Goal: Task Accomplishment & Management: Use online tool/utility

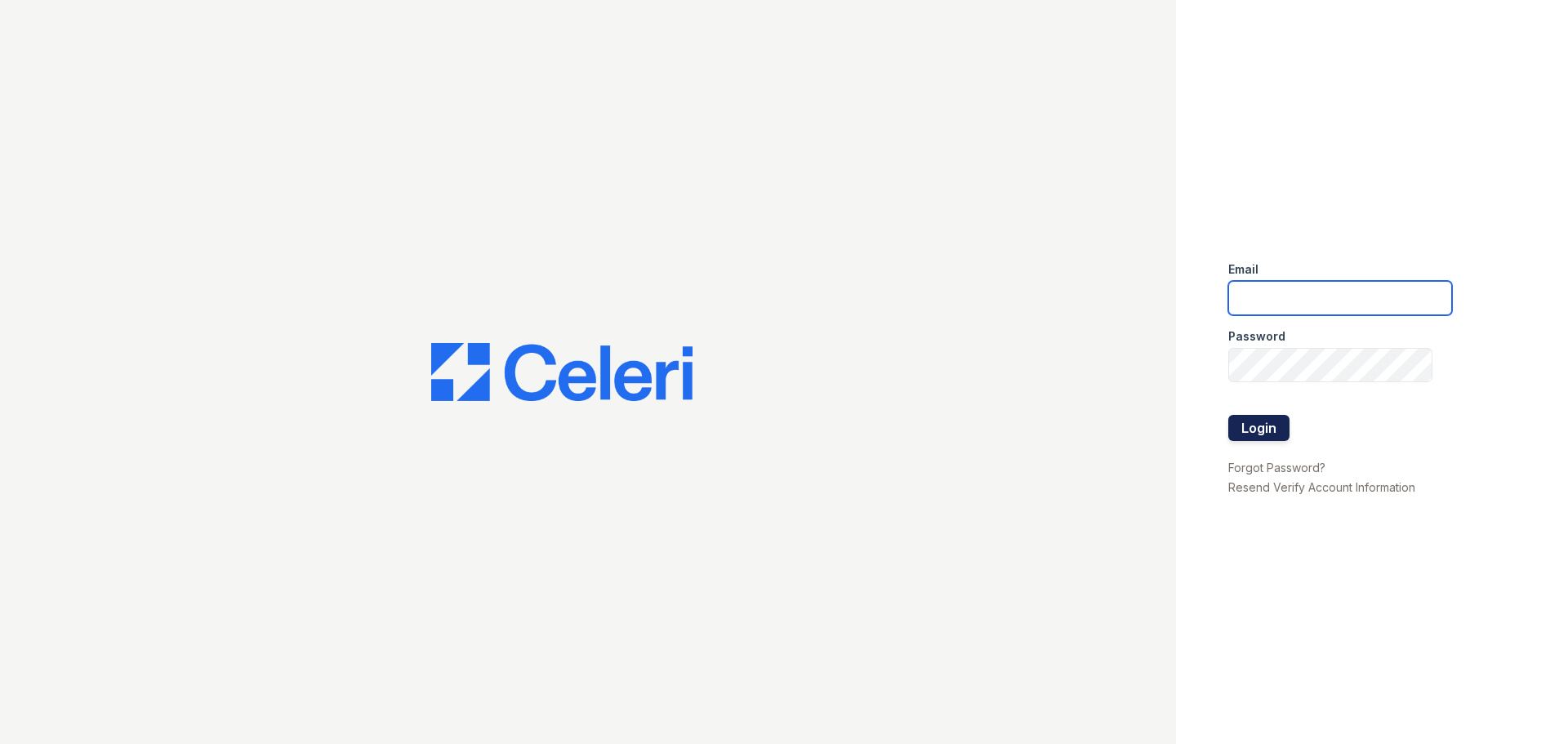
type input "arrive2801@trinity-pm.com"
click at [1256, 433] on button "Login" at bounding box center [1259, 427] width 62 height 26
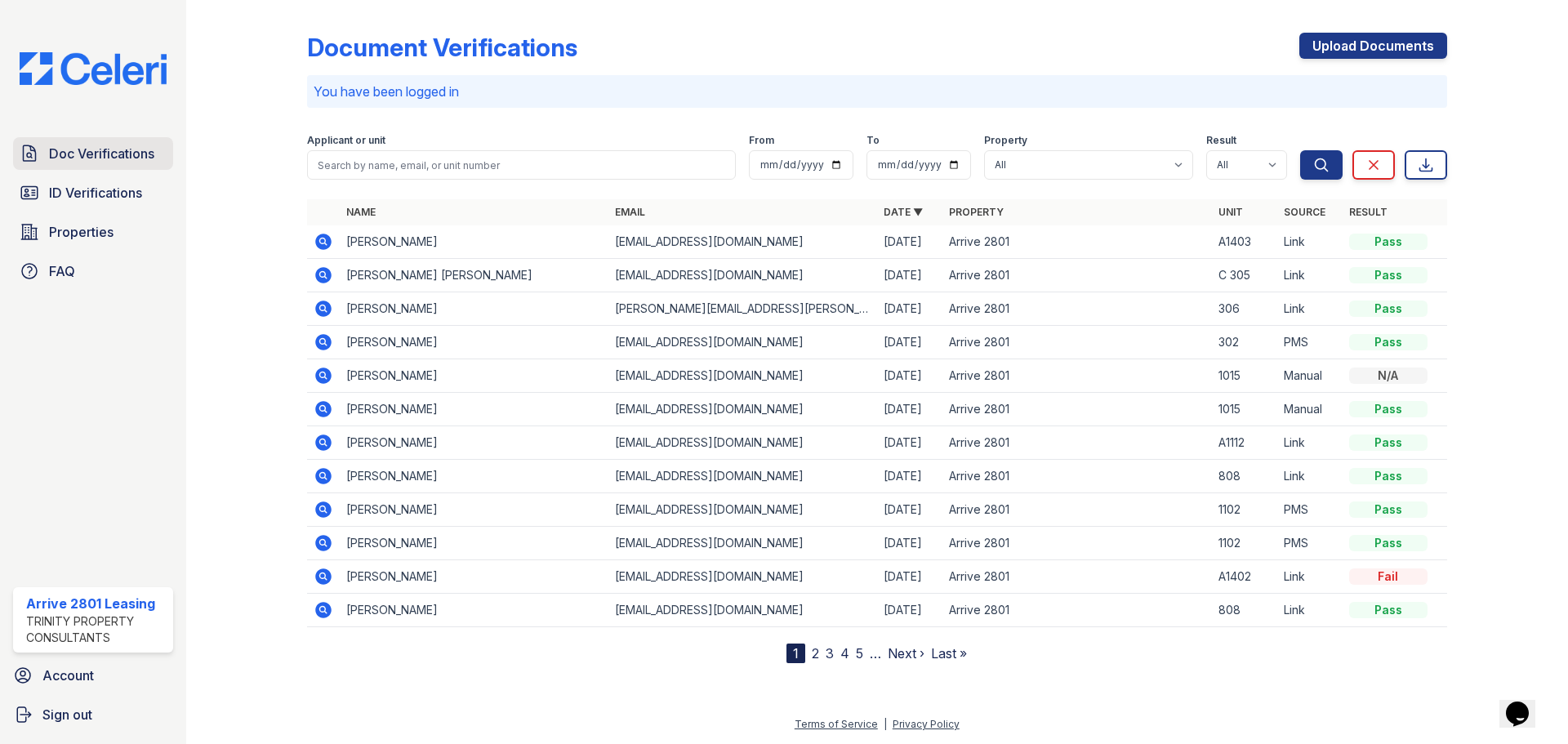
click at [118, 148] on span "Doc Verifications" at bounding box center [101, 153] width 105 height 19
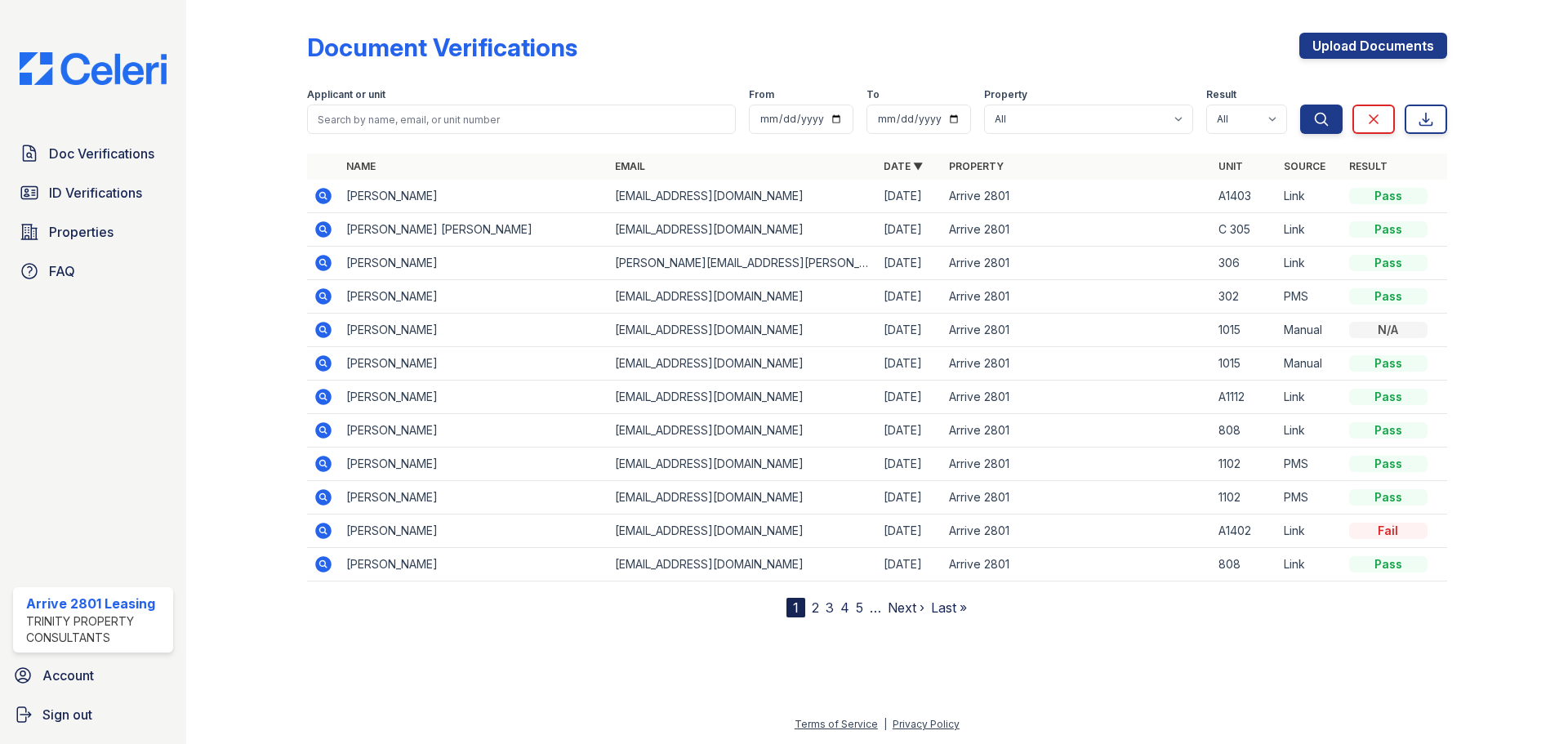
click at [817, 614] on link "2" at bounding box center [815, 607] width 8 height 16
click at [824, 607] on link "1" at bounding box center [825, 607] width 6 height 16
click at [321, 295] on icon at bounding box center [322, 295] width 4 height 4
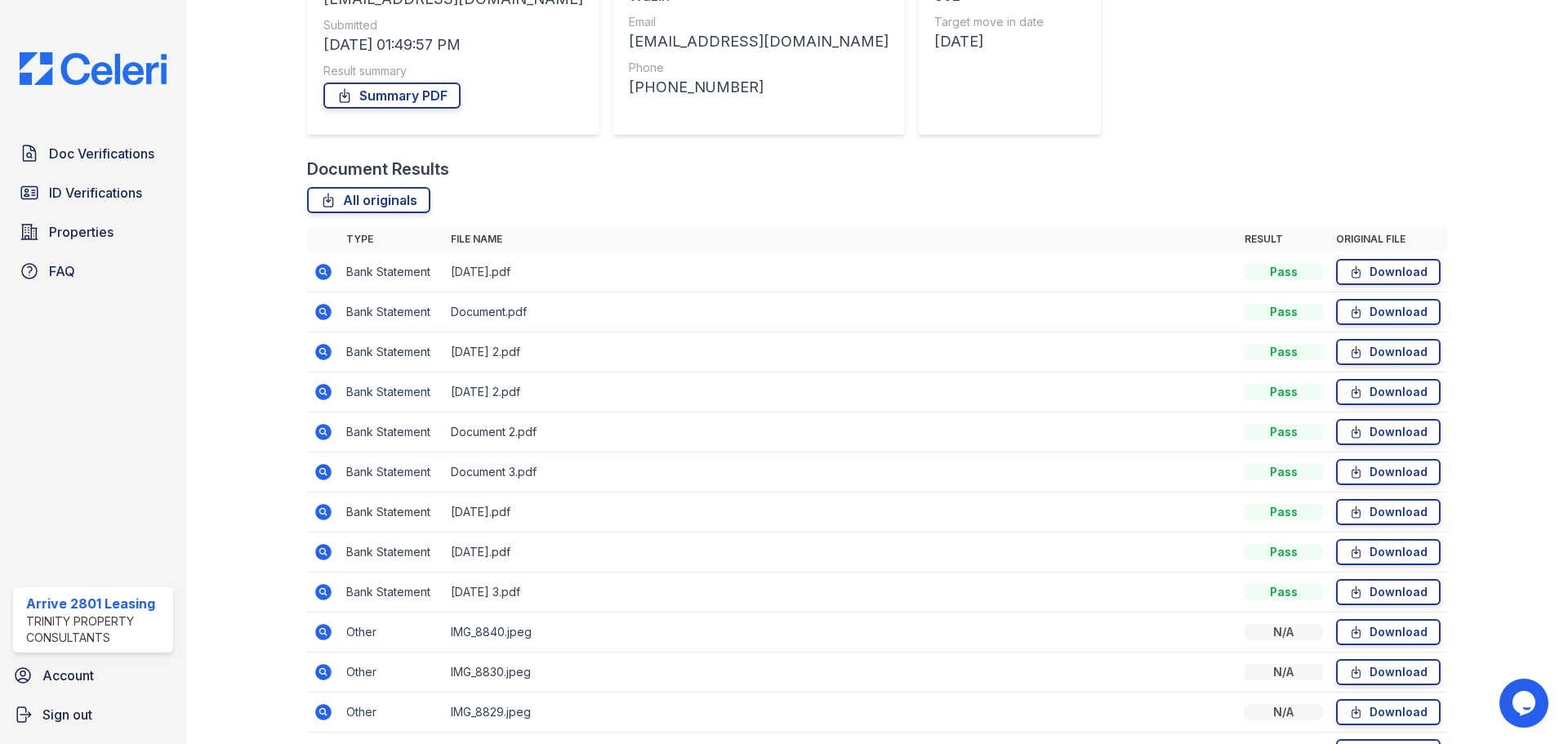
scroll to position [245, 0]
click at [326, 272] on icon at bounding box center [323, 270] width 16 height 16
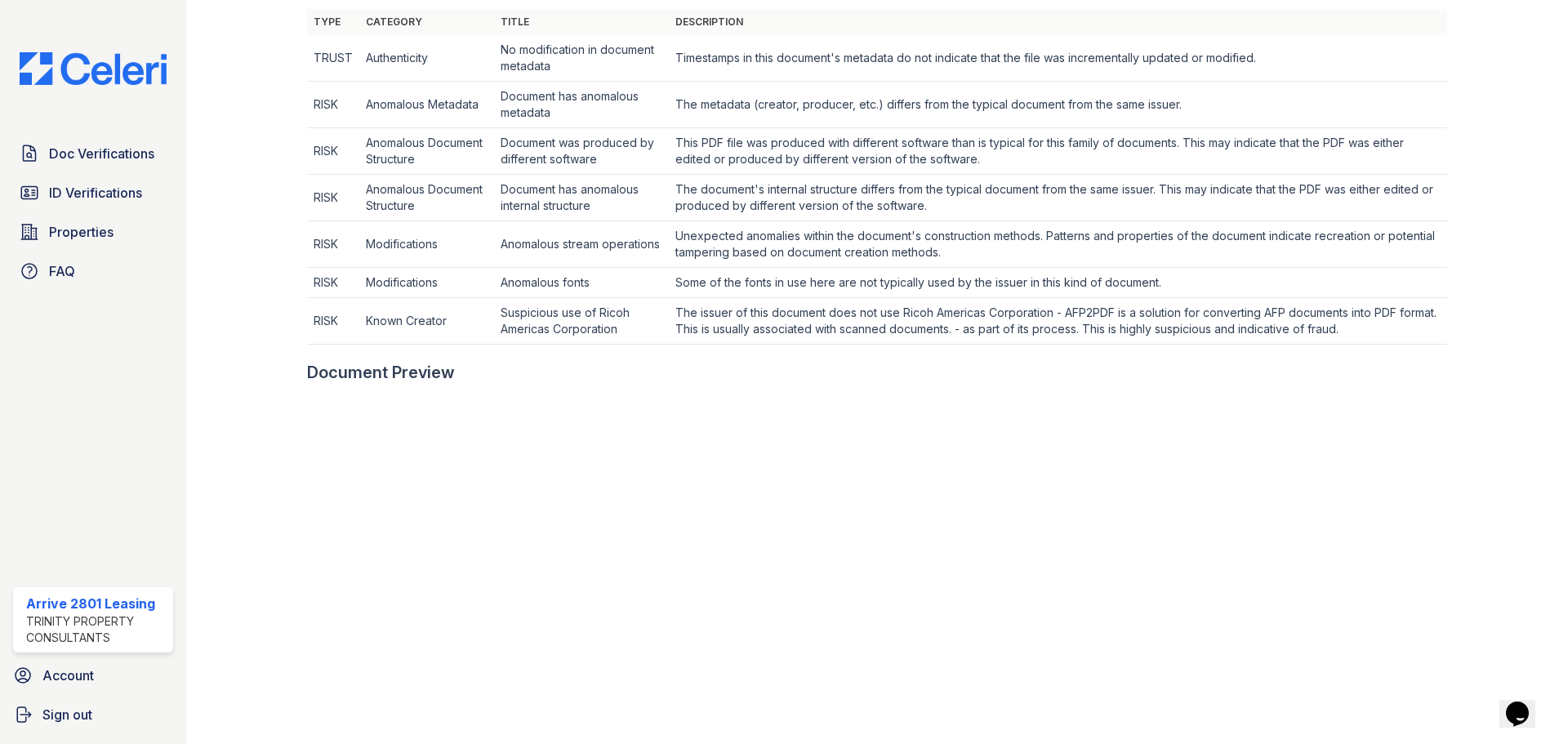
scroll to position [326, 0]
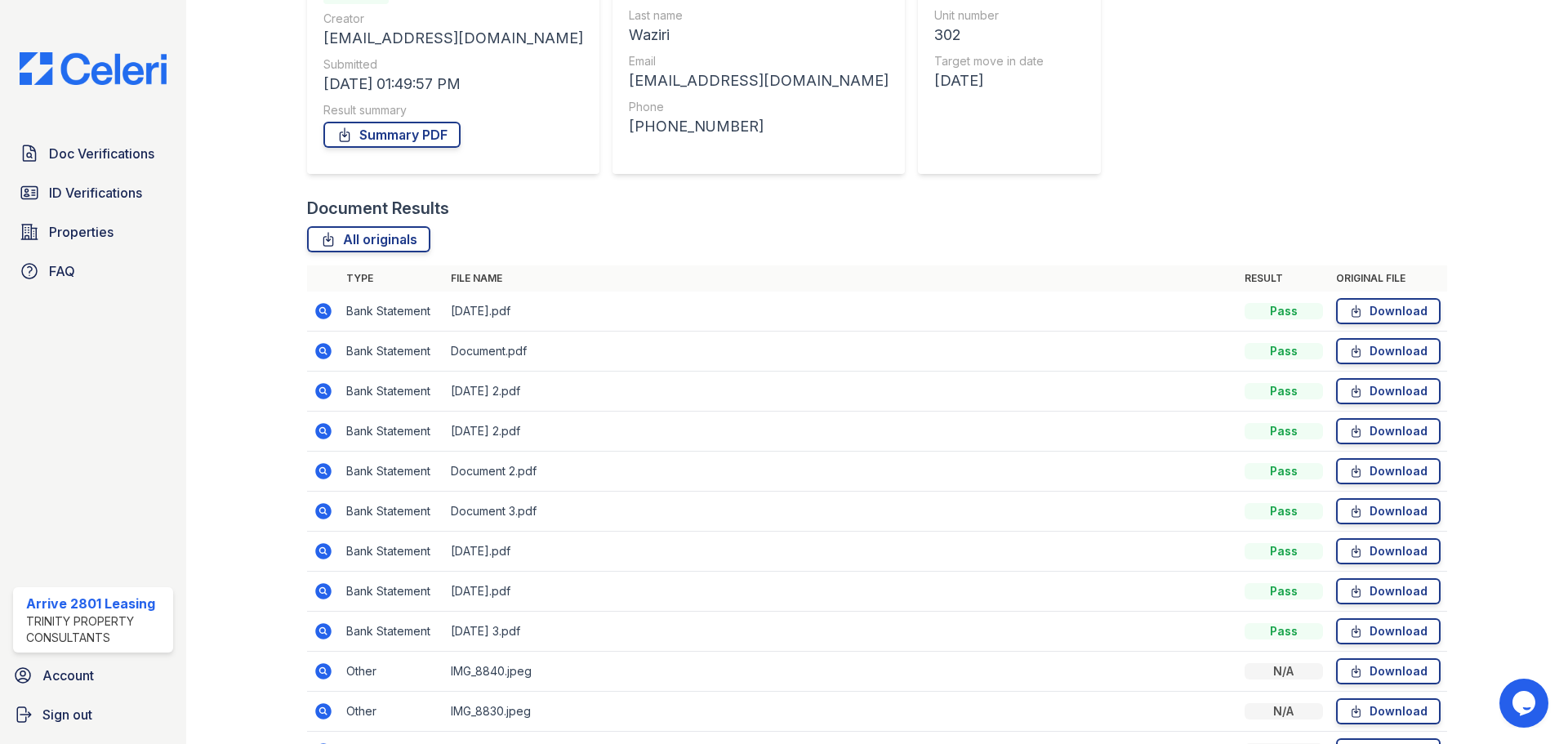
scroll to position [245, 0]
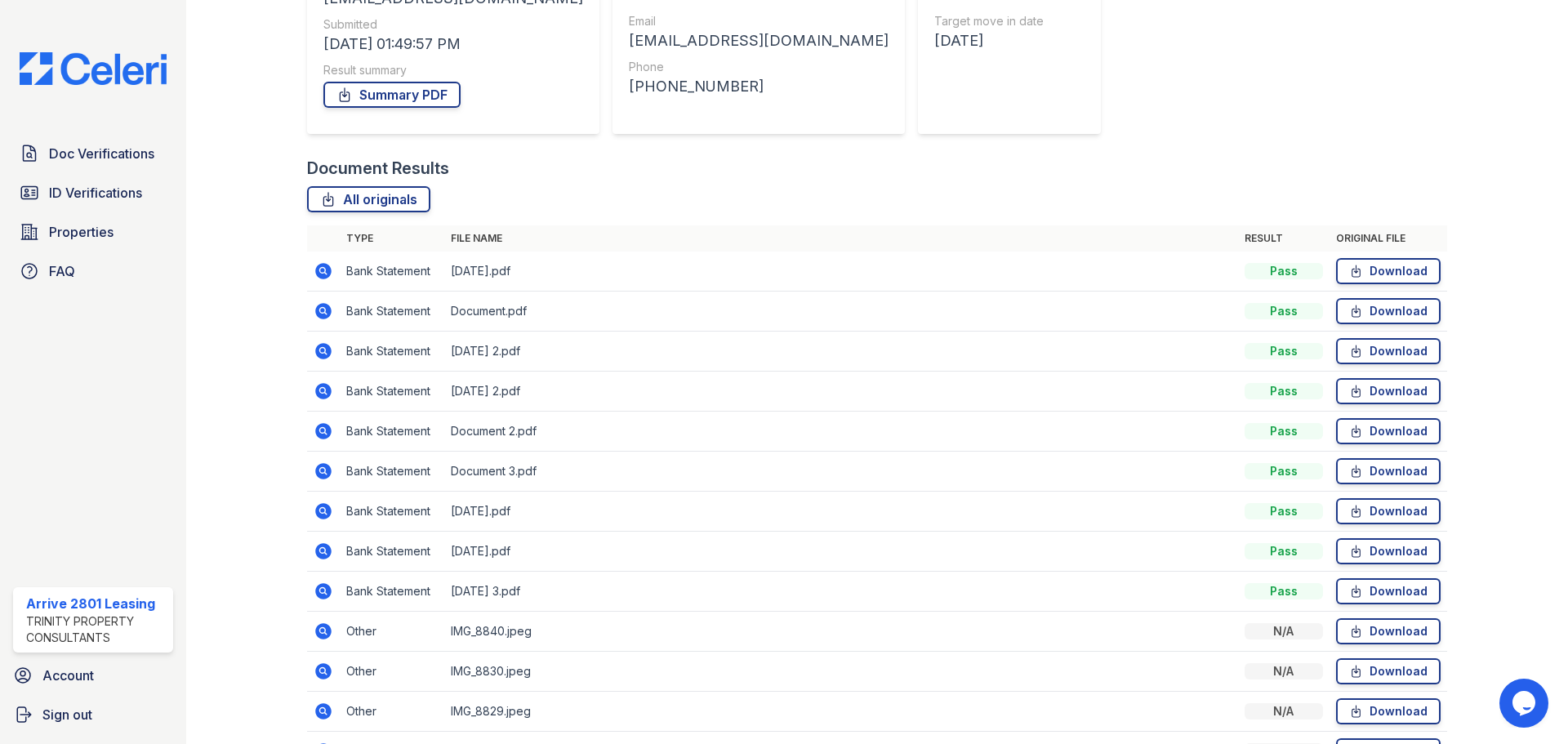
click at [318, 309] on icon at bounding box center [323, 311] width 16 height 16
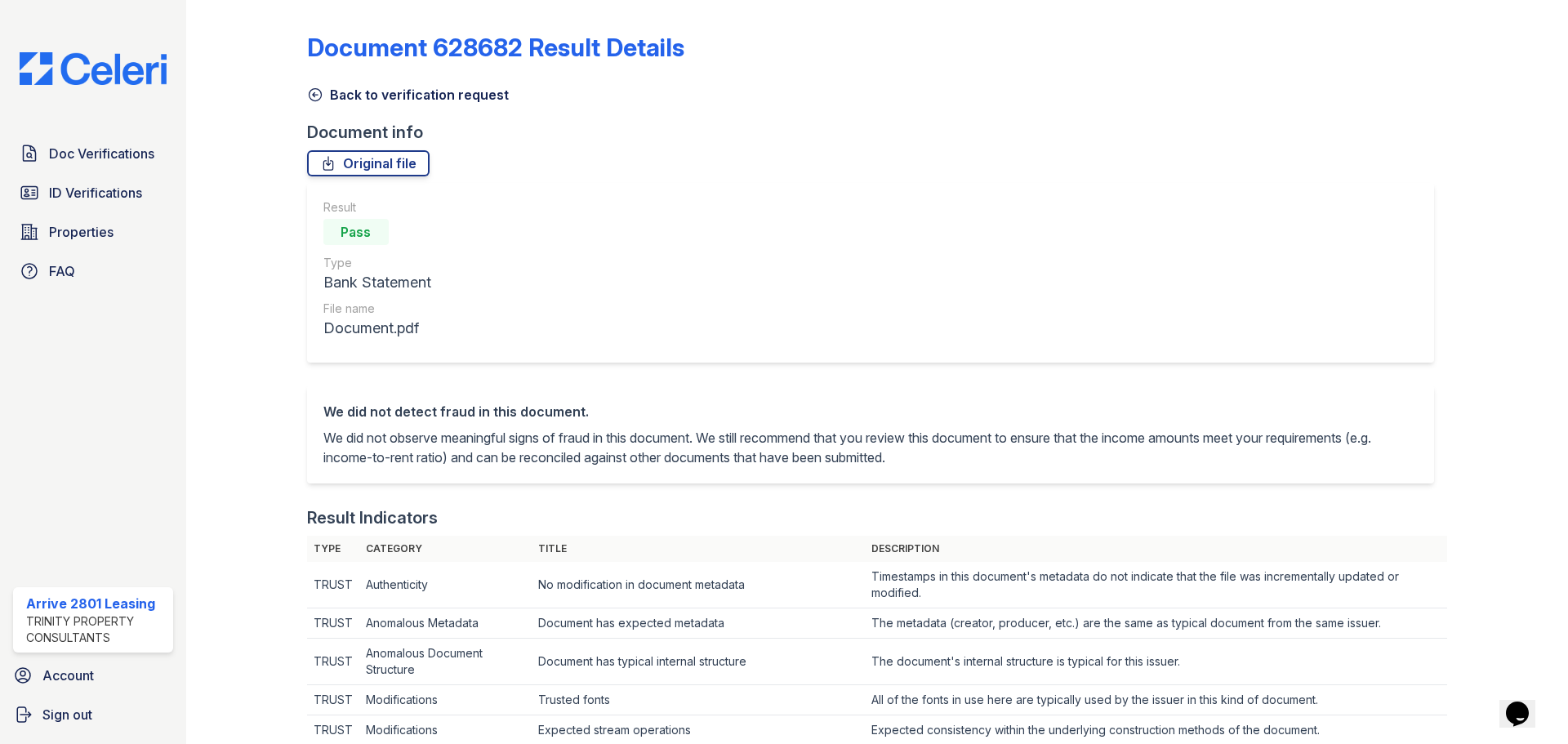
click at [318, 96] on icon at bounding box center [315, 94] width 16 height 16
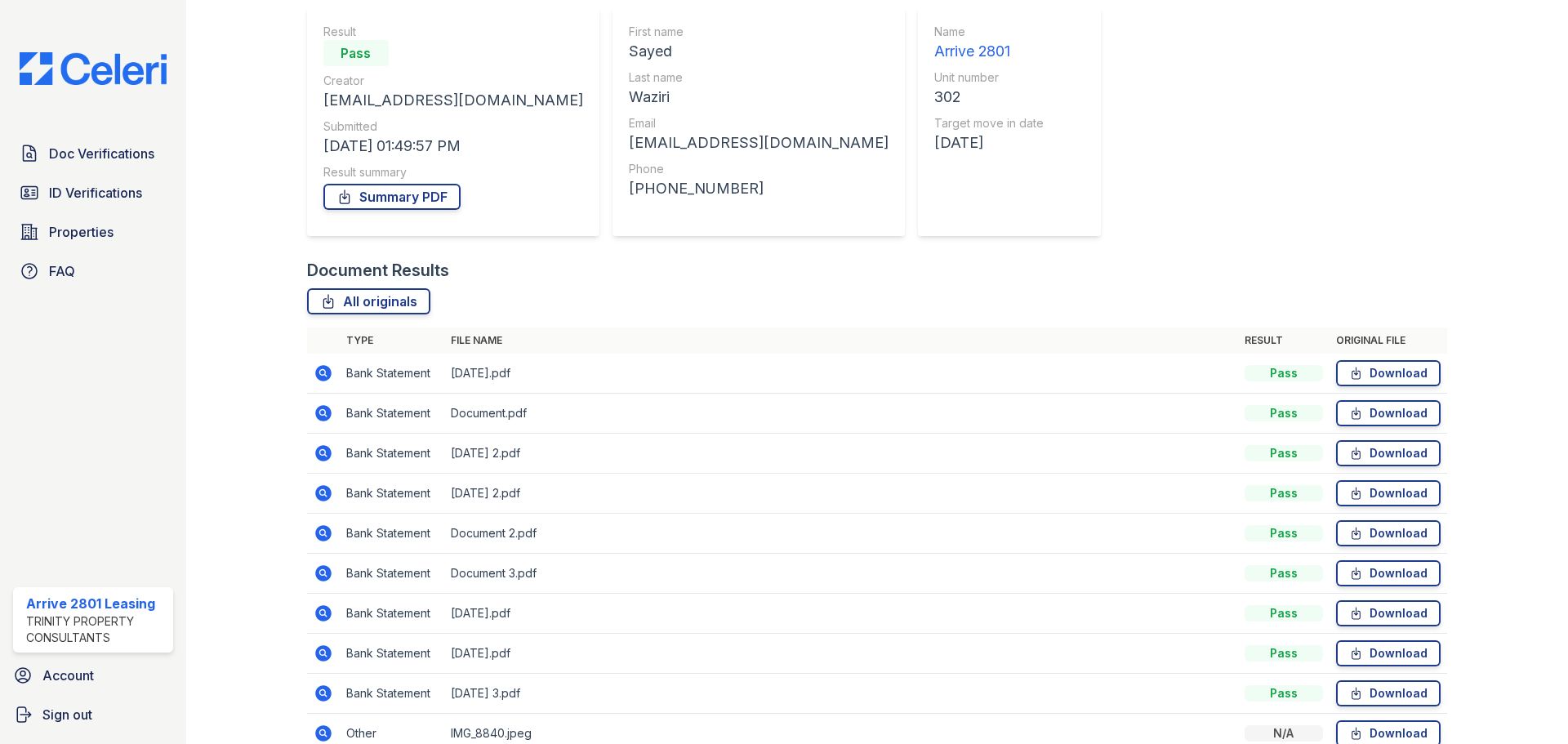
scroll to position [164, 0]
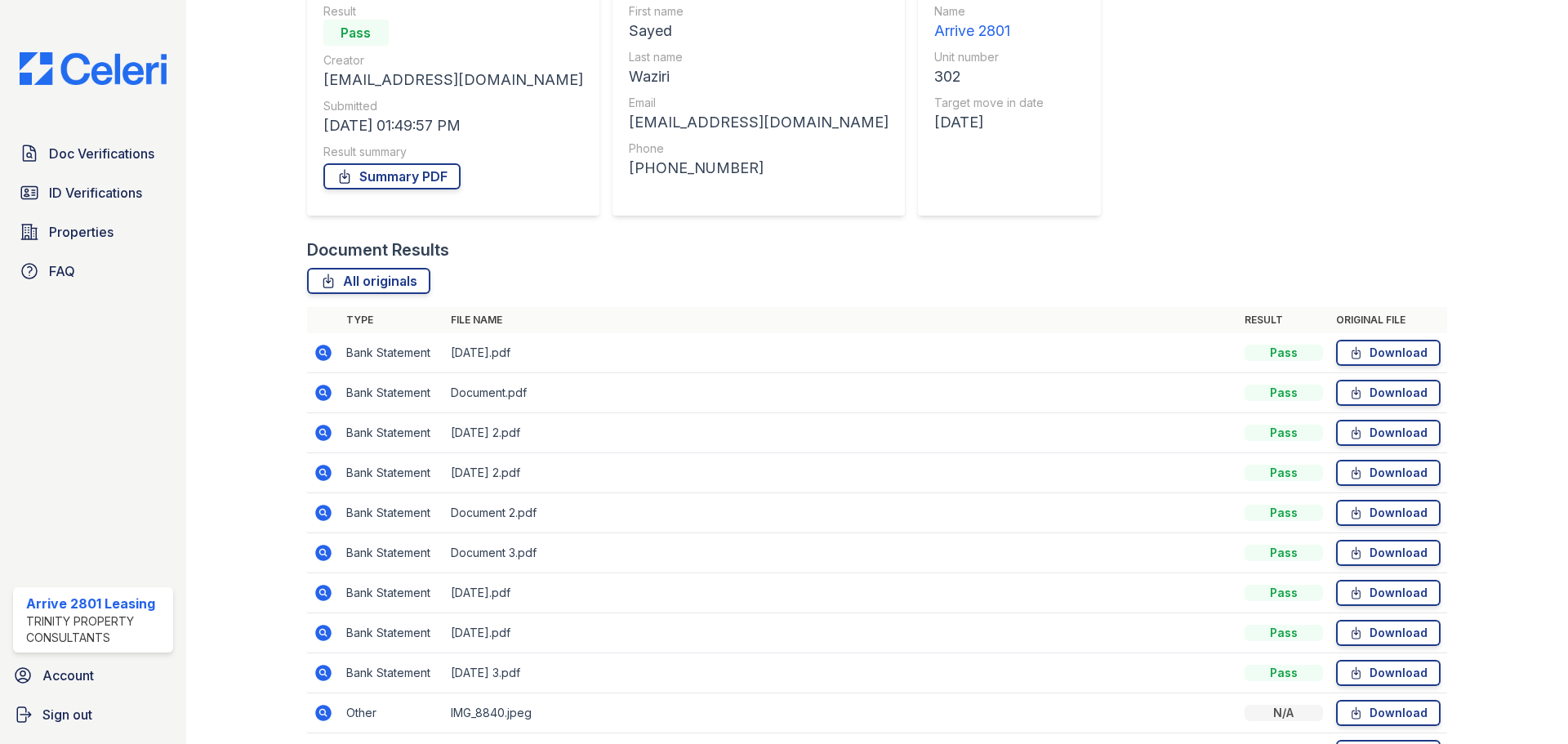
click at [321, 511] on icon at bounding box center [322, 511] width 4 height 4
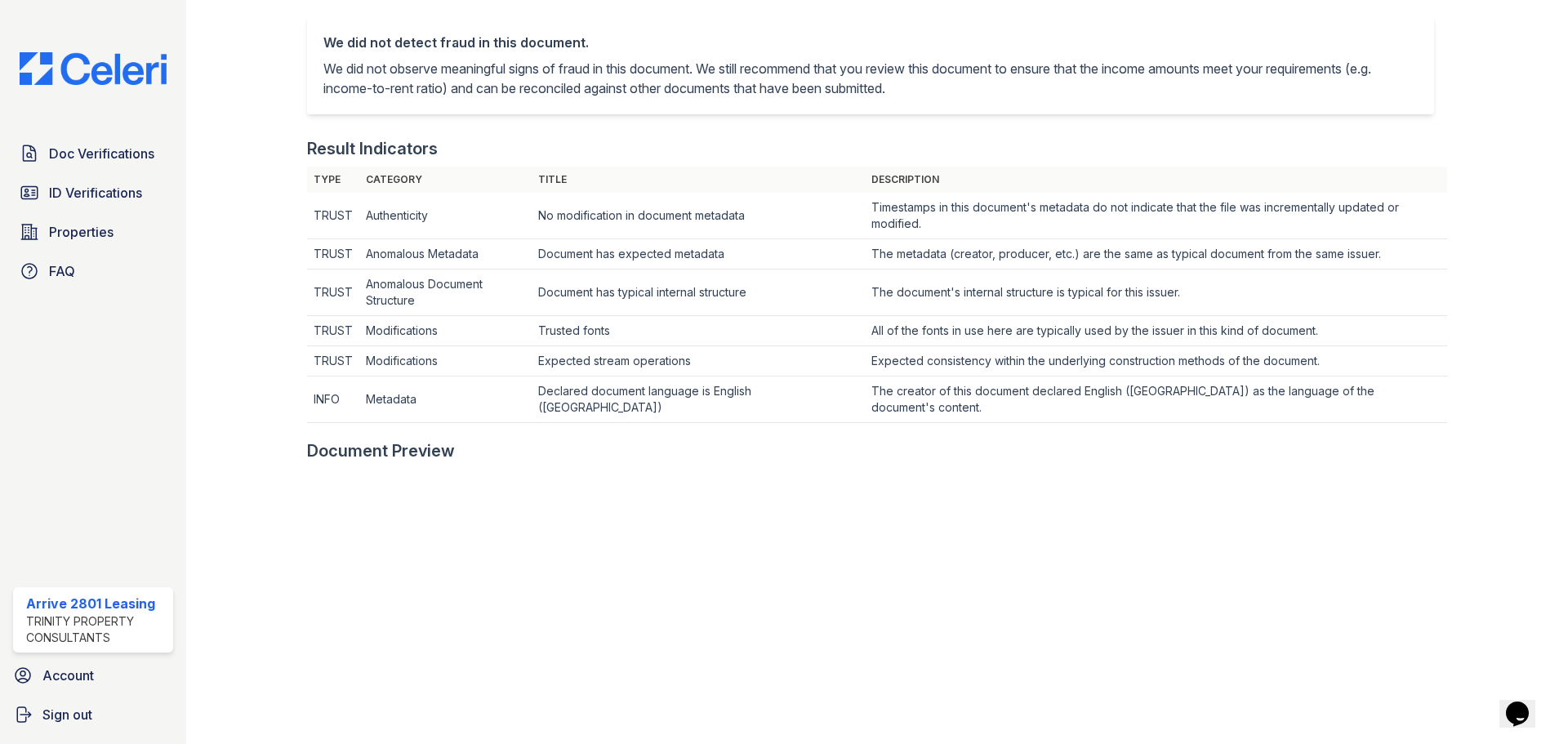
scroll to position [82, 0]
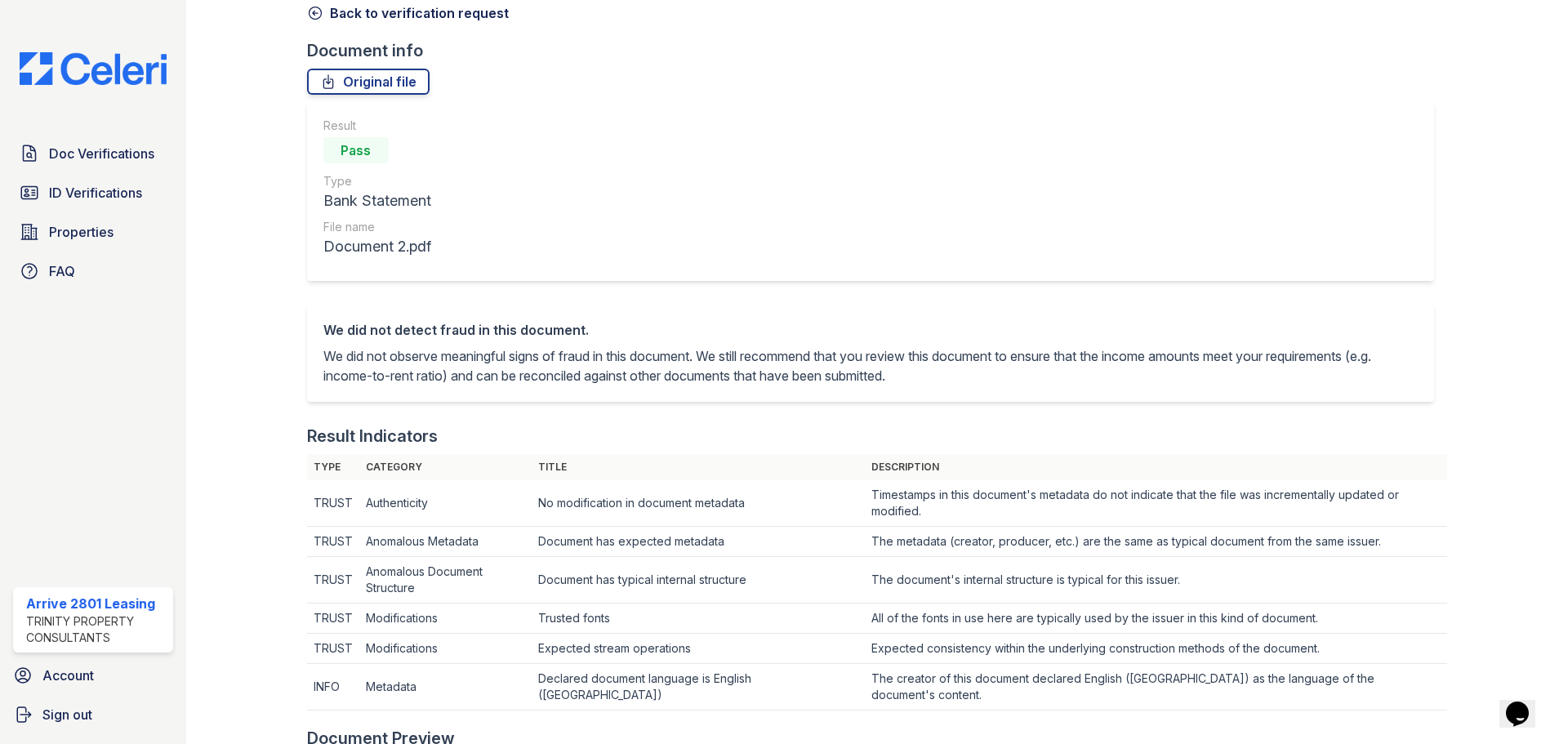
click at [316, 13] on icon at bounding box center [315, 13] width 16 height 16
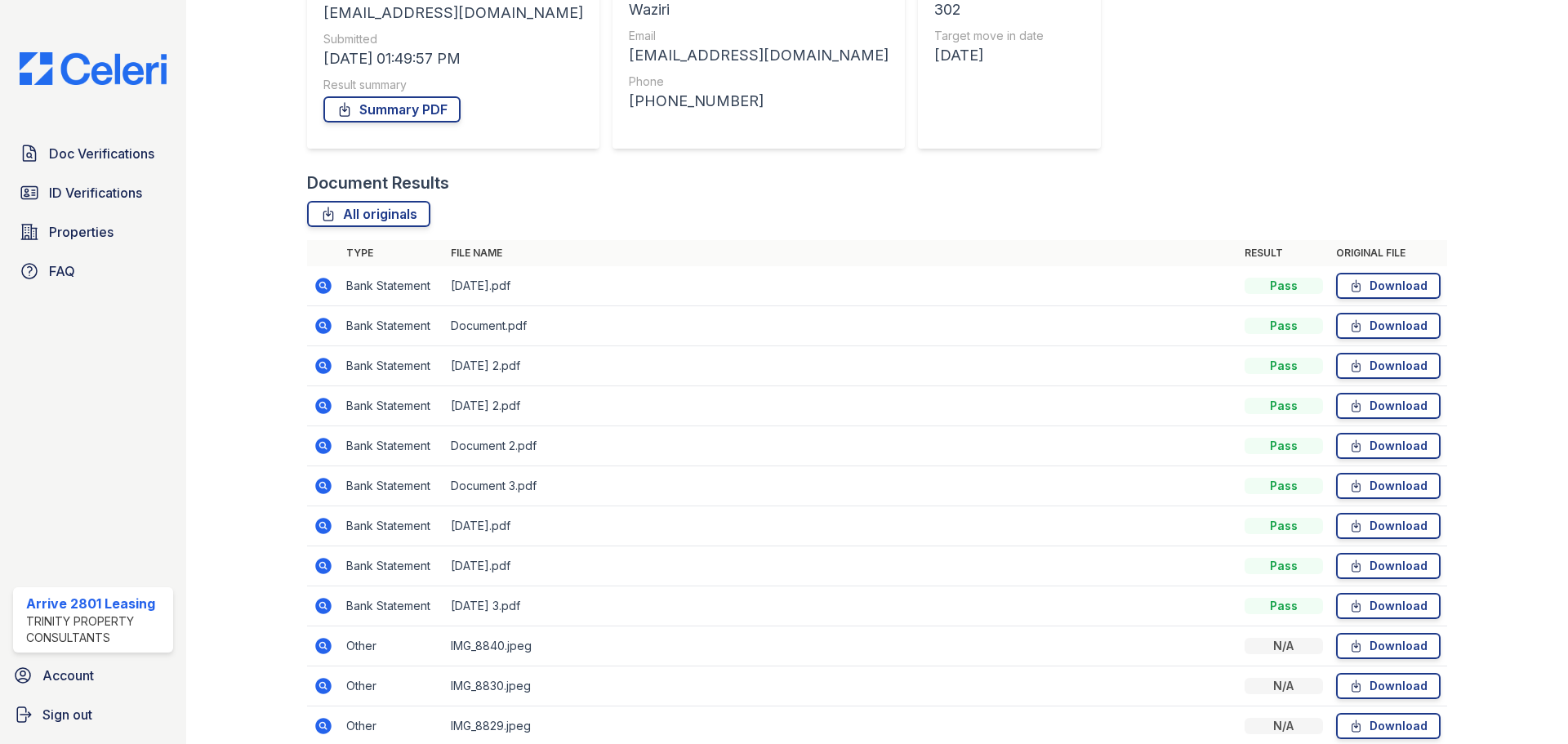
scroll to position [245, 0]
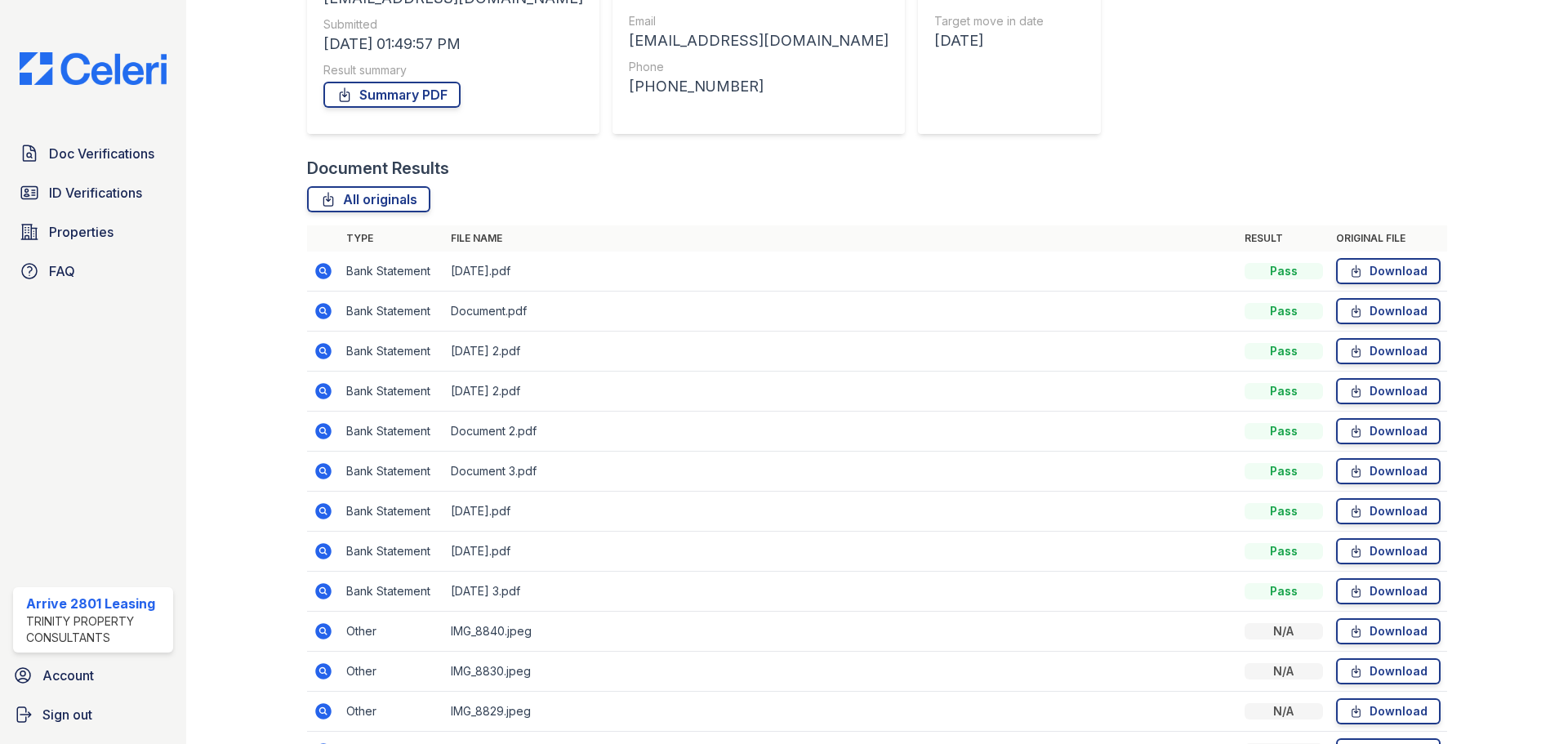
click at [323, 464] on icon at bounding box center [323, 471] width 19 height 19
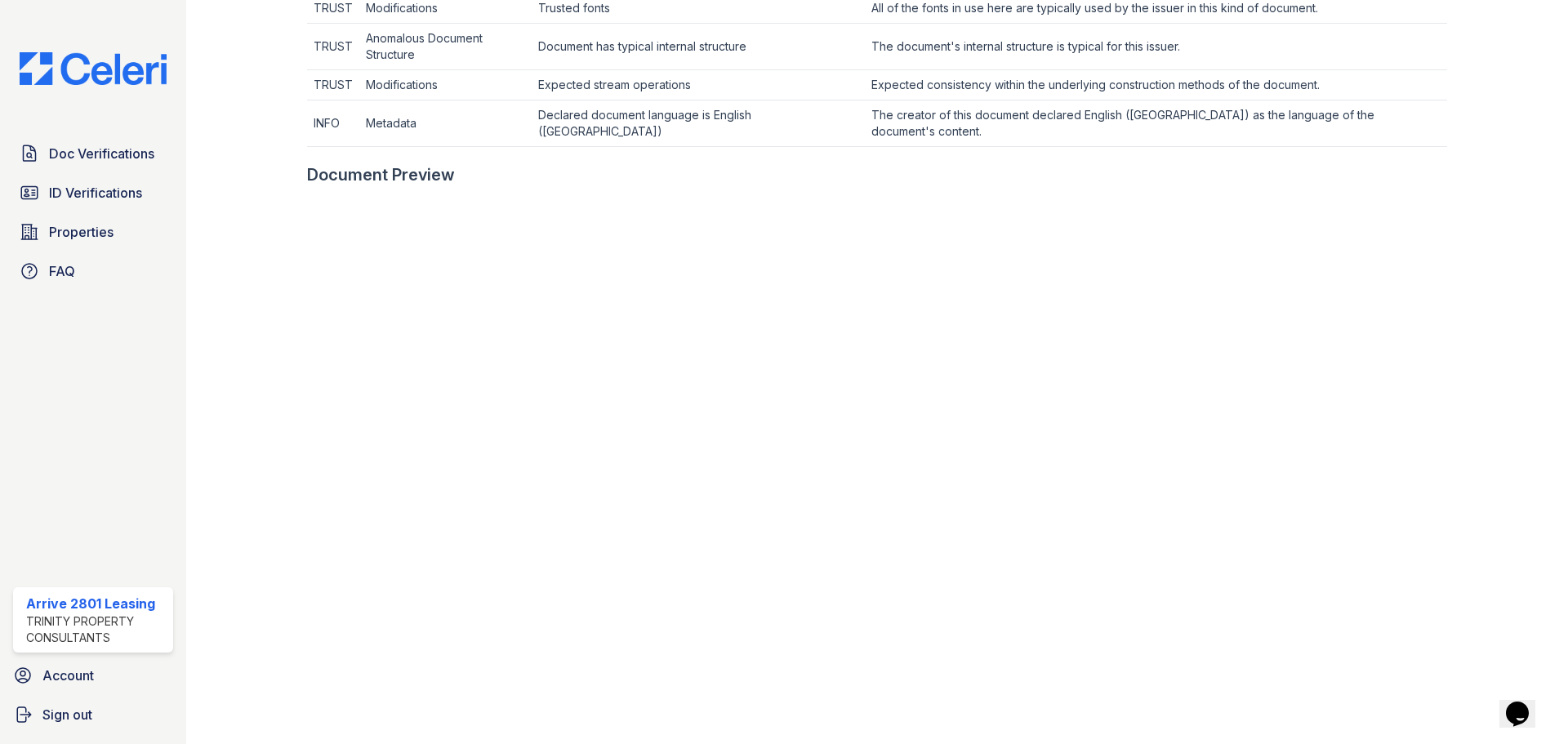
scroll to position [654, 0]
